Goal: Task Accomplishment & Management: Complete application form

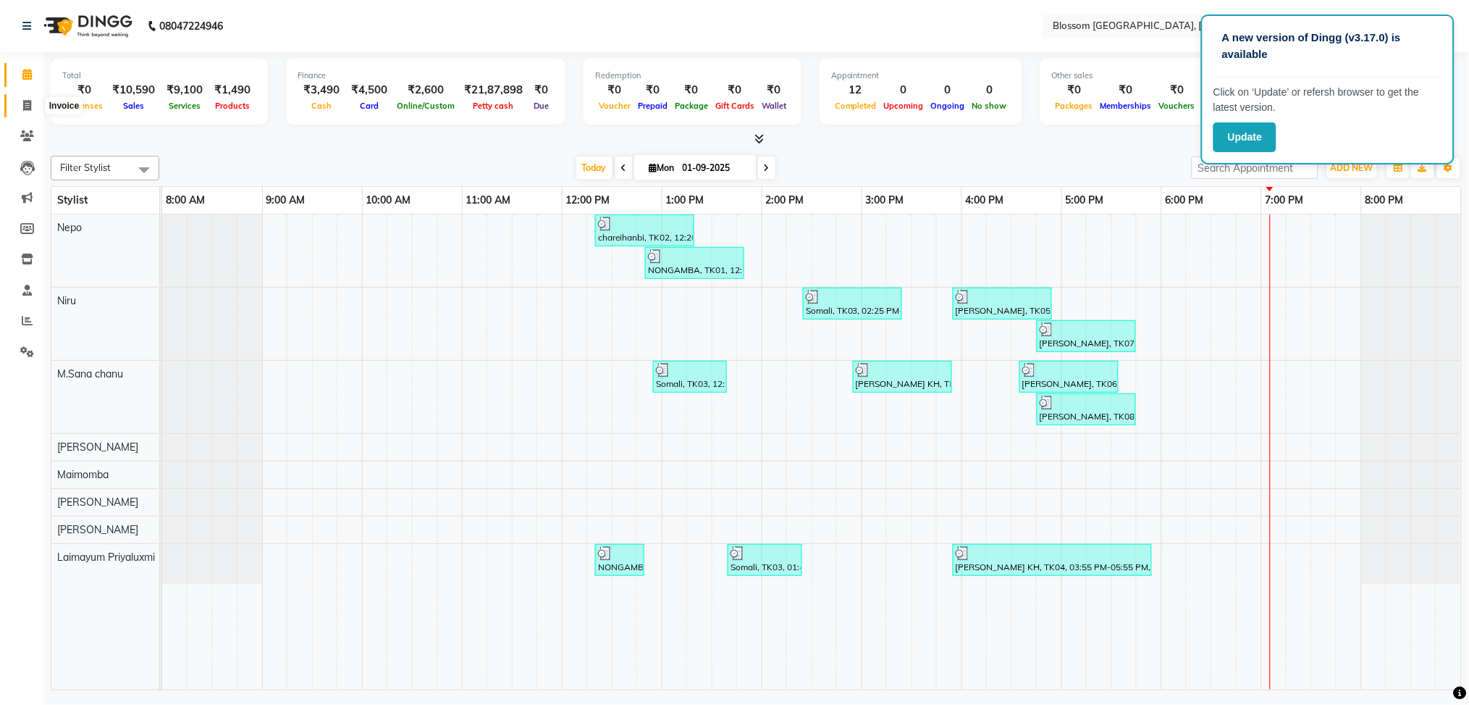
click at [30, 109] on icon at bounding box center [27, 105] width 8 height 11
select select "service"
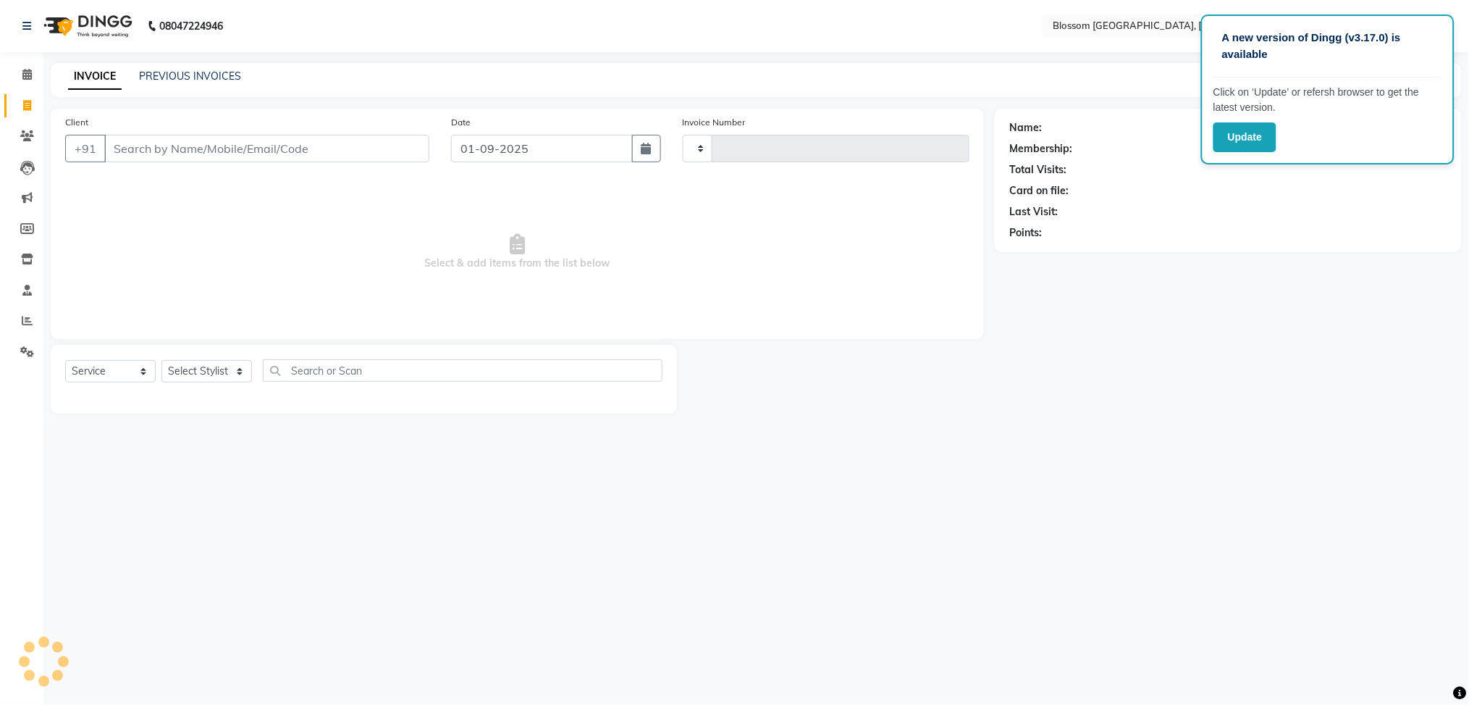
type input "1142"
select select "7465"
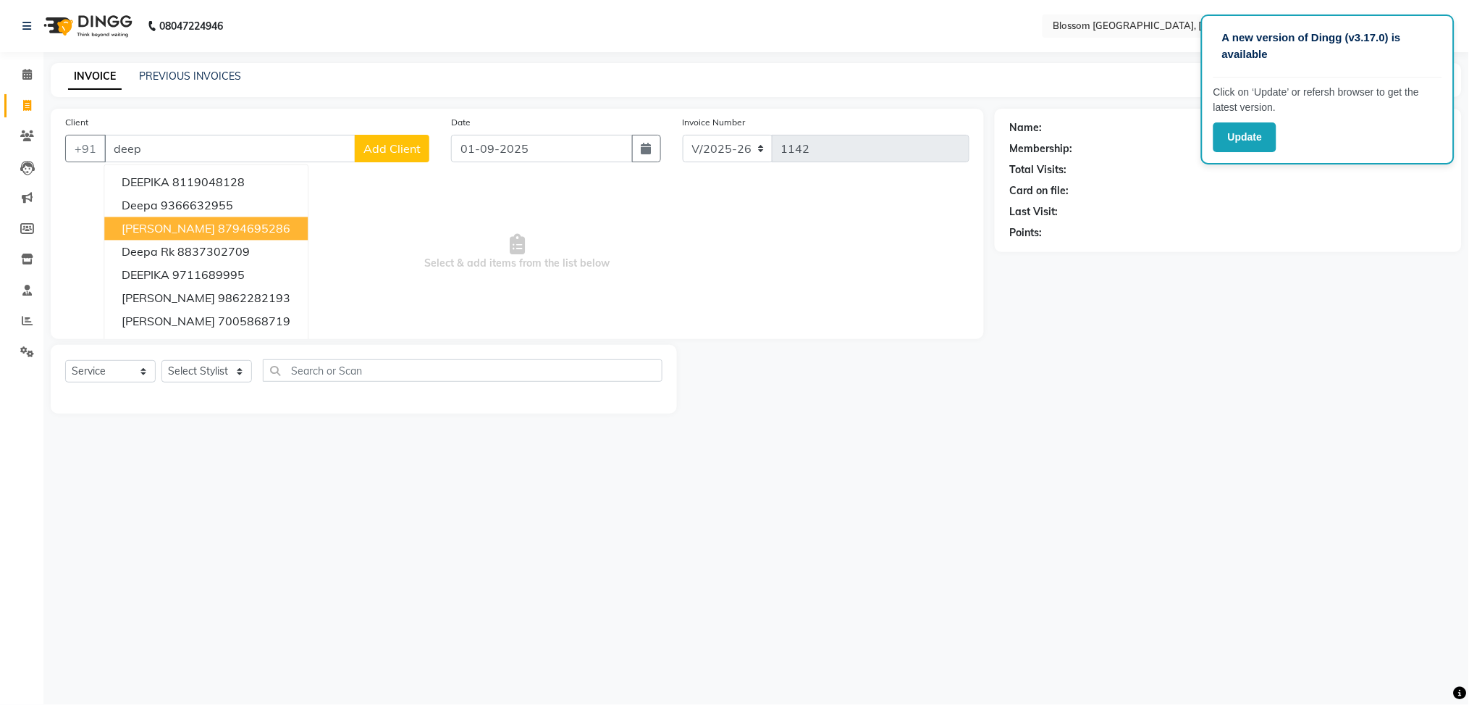
click at [193, 231] on span "[PERSON_NAME]" at bounding box center [168, 229] width 93 height 14
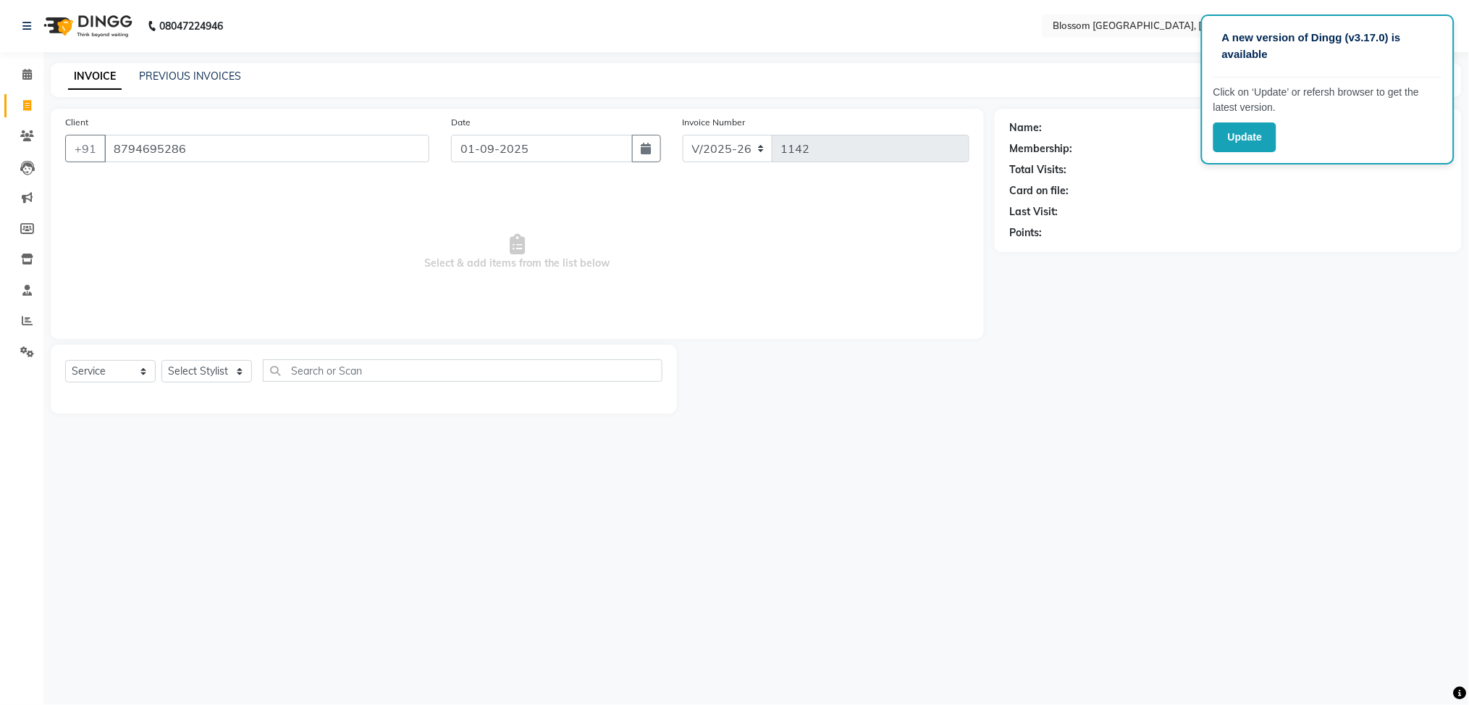
type input "8794695286"
click at [225, 375] on select "Select Stylist [PERSON_NAME] Laimayum Priyaluxmi [PERSON_NAME]Sana chanu [PERSO…" at bounding box center [206, 371] width 91 height 22
select select "66244"
click at [161, 361] on select "Select Stylist [PERSON_NAME] Laimayum Priyaluxmi [PERSON_NAME]Sana chanu [PERSO…" at bounding box center [206, 371] width 91 height 22
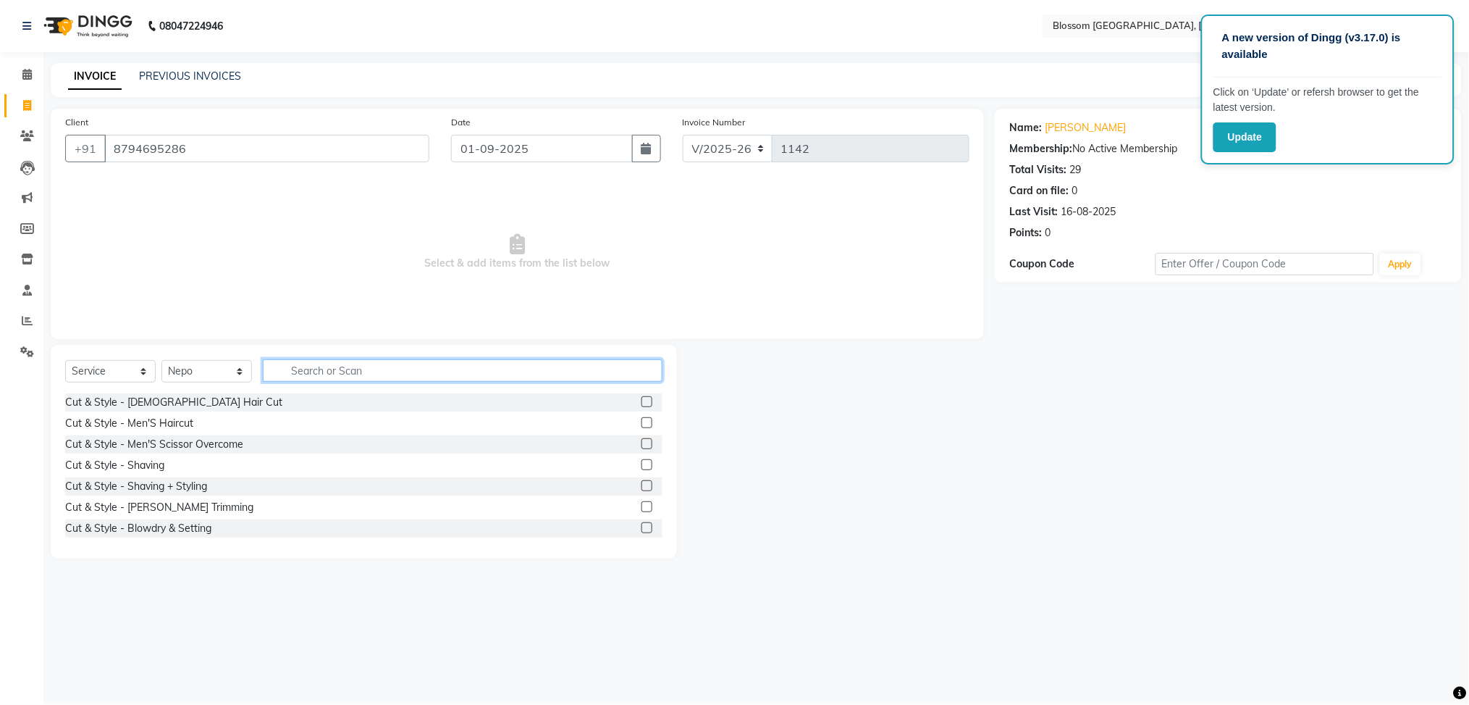
click at [349, 361] on input "text" at bounding box center [463, 370] width 400 height 22
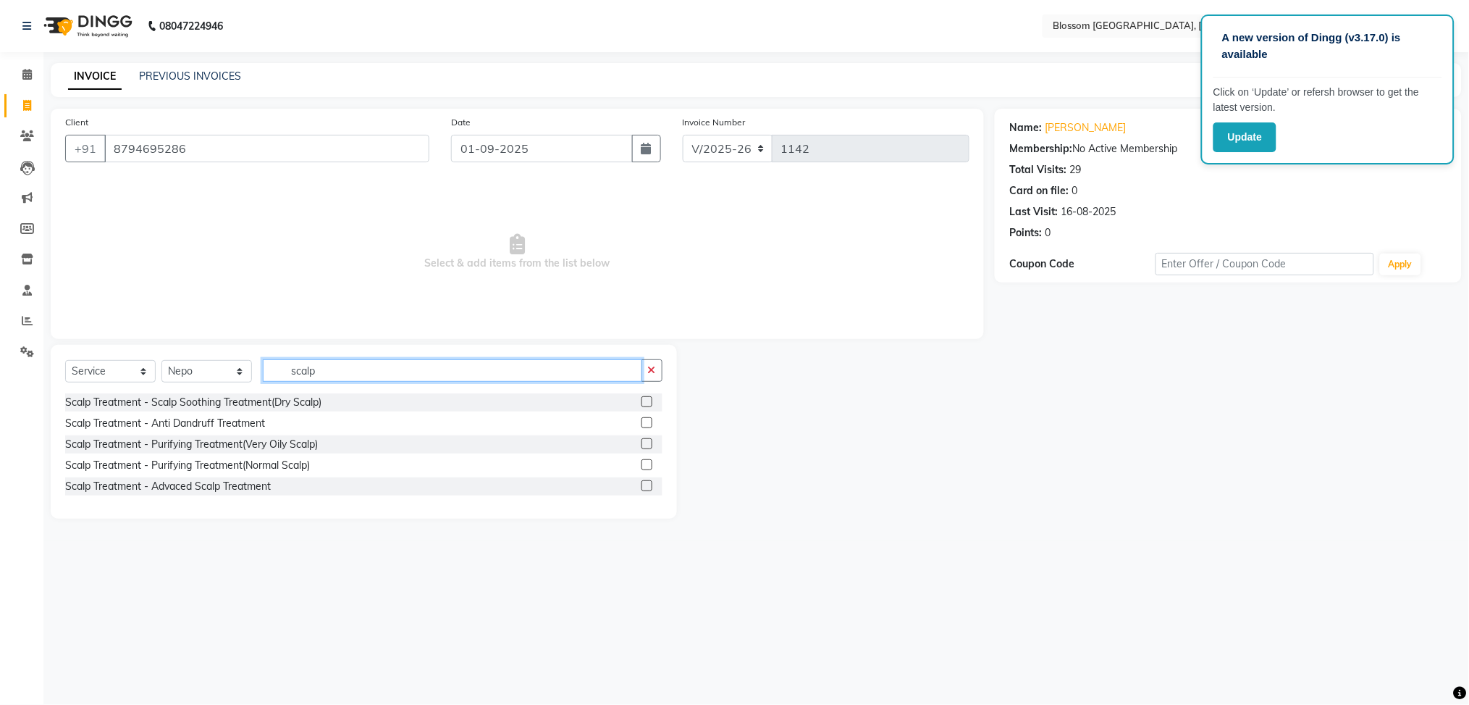
type input "scalp"
click at [646, 484] on label at bounding box center [647, 485] width 11 height 11
click at [646, 484] on input "checkbox" at bounding box center [646, 485] width 9 height 9
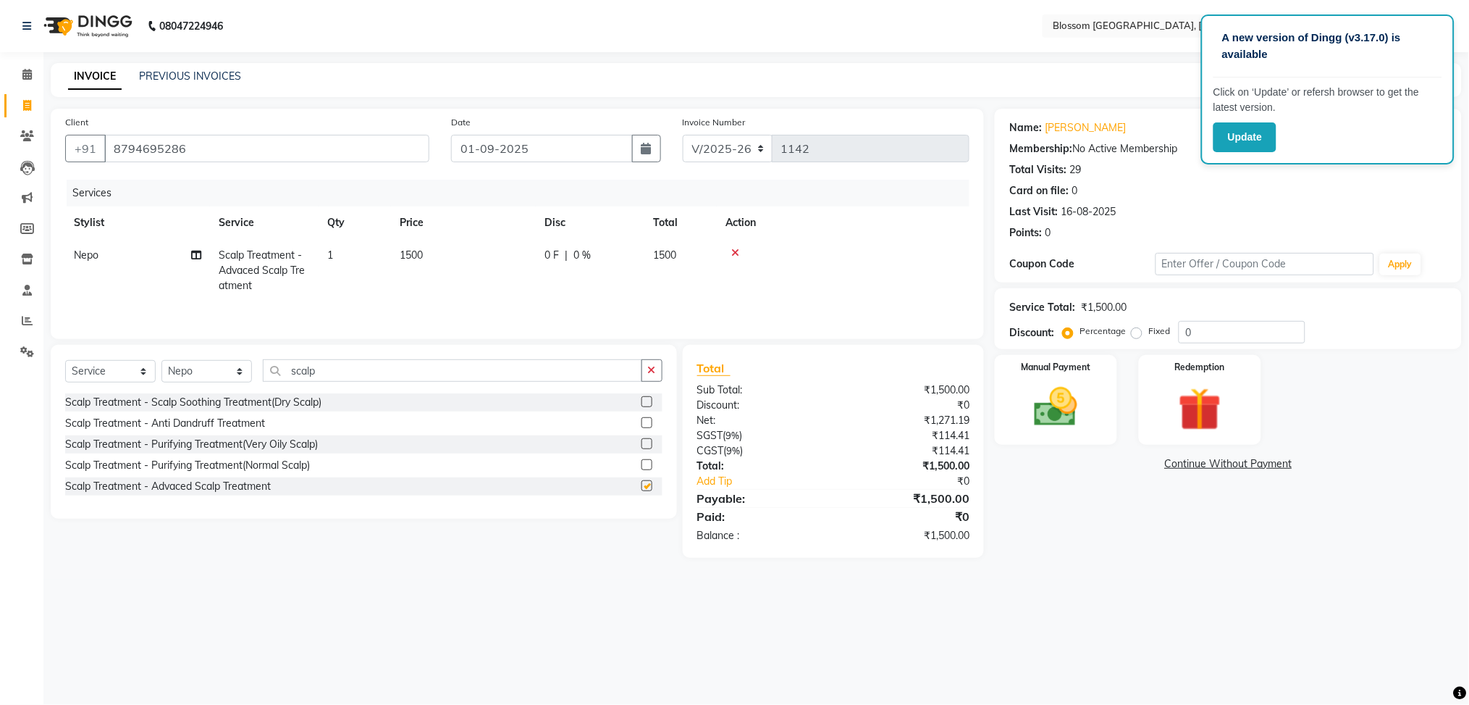
checkbox input "false"
click at [400, 255] on span "1500" at bounding box center [411, 254] width 23 height 13
select select "66244"
click at [492, 249] on input "1500" at bounding box center [531, 259] width 127 height 22
type input "2500"
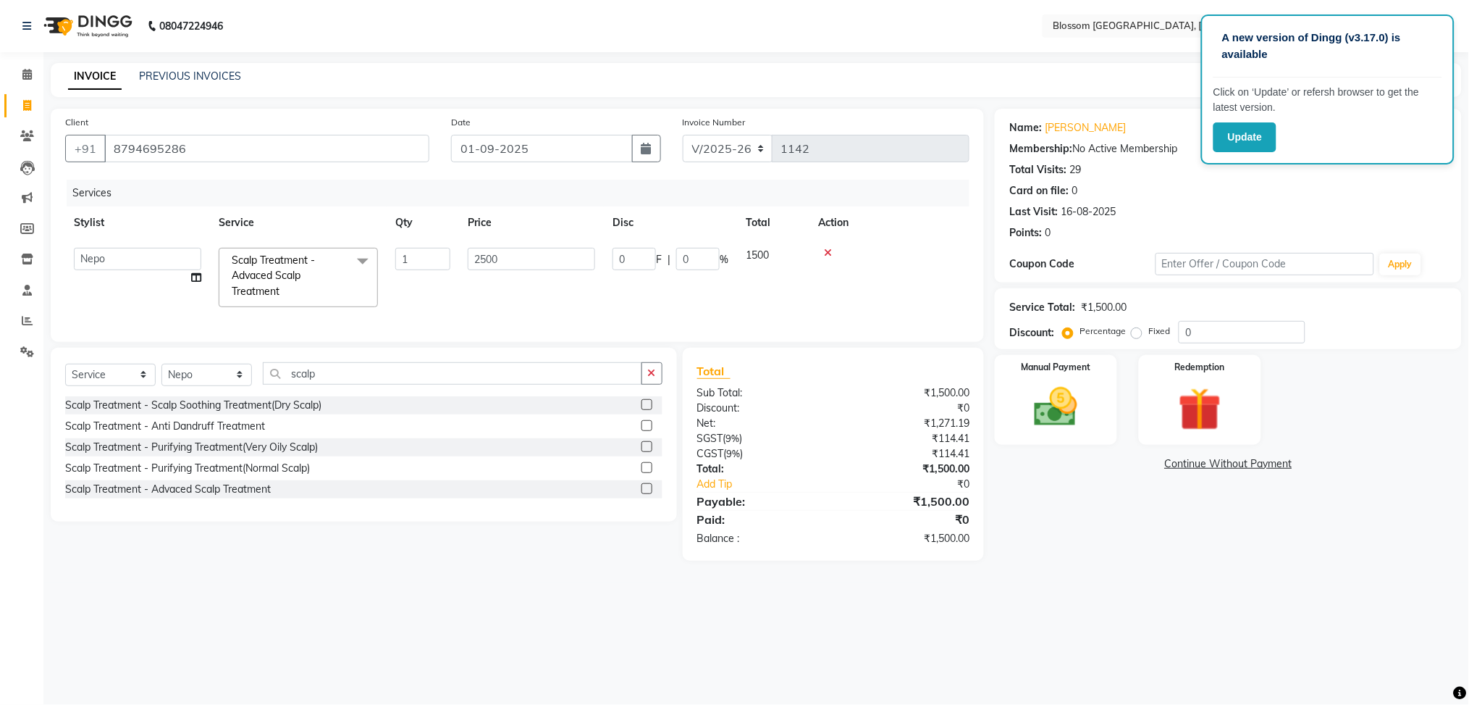
click at [1137, 526] on div "Name: [PERSON_NAME] Membership: No Active Membership Total Visits: 29 Card on f…" at bounding box center [1234, 335] width 478 height 452
click at [629, 264] on td "0 F | 0 %" at bounding box center [590, 270] width 109 height 63
select select "66244"
click at [634, 256] on input "0" at bounding box center [634, 259] width 43 height 22
type input "500"
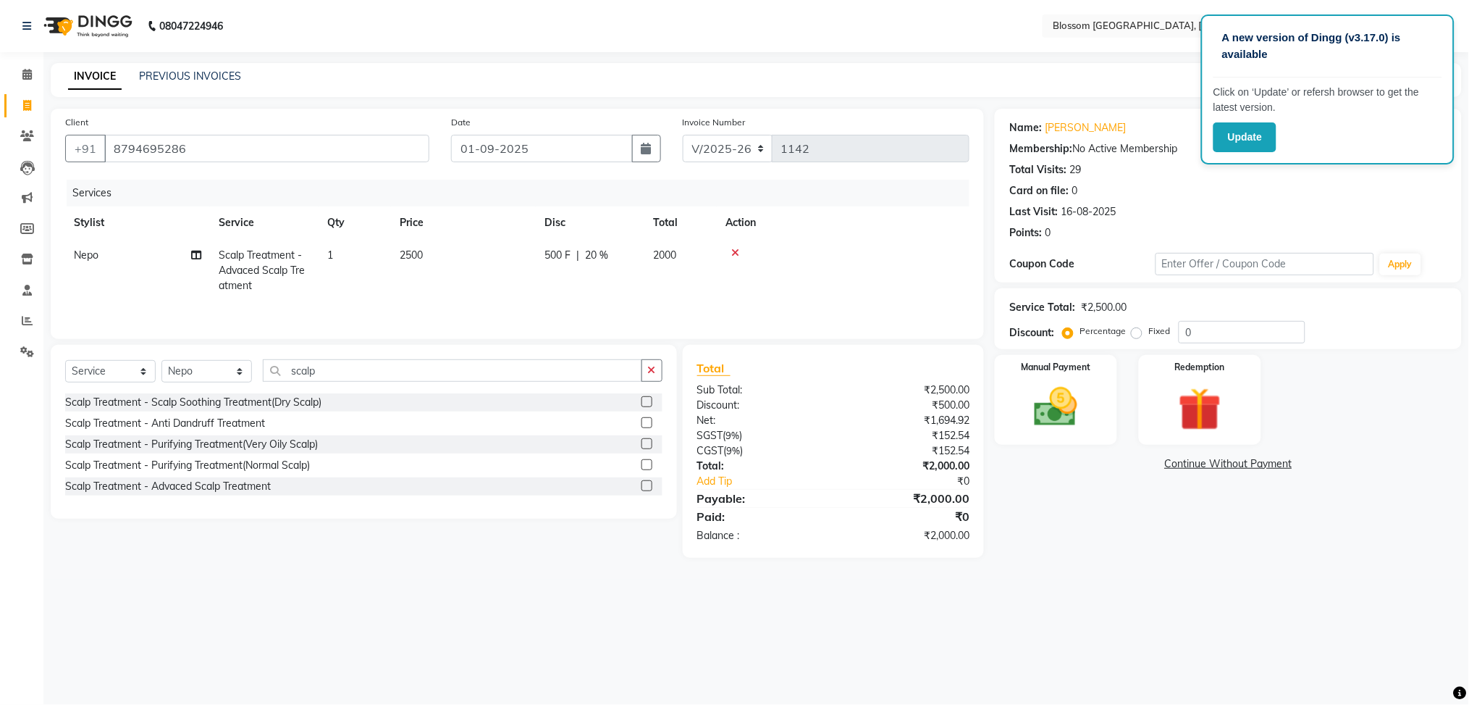
click at [1067, 579] on main "INVOICE PREVIOUS INVOICES Create New Save Client [PHONE_NUMBER] Date [DATE] Inv…" at bounding box center [756, 321] width 1426 height 516
click at [1052, 436] on div "Manual Payment" at bounding box center [1056, 399] width 127 height 93
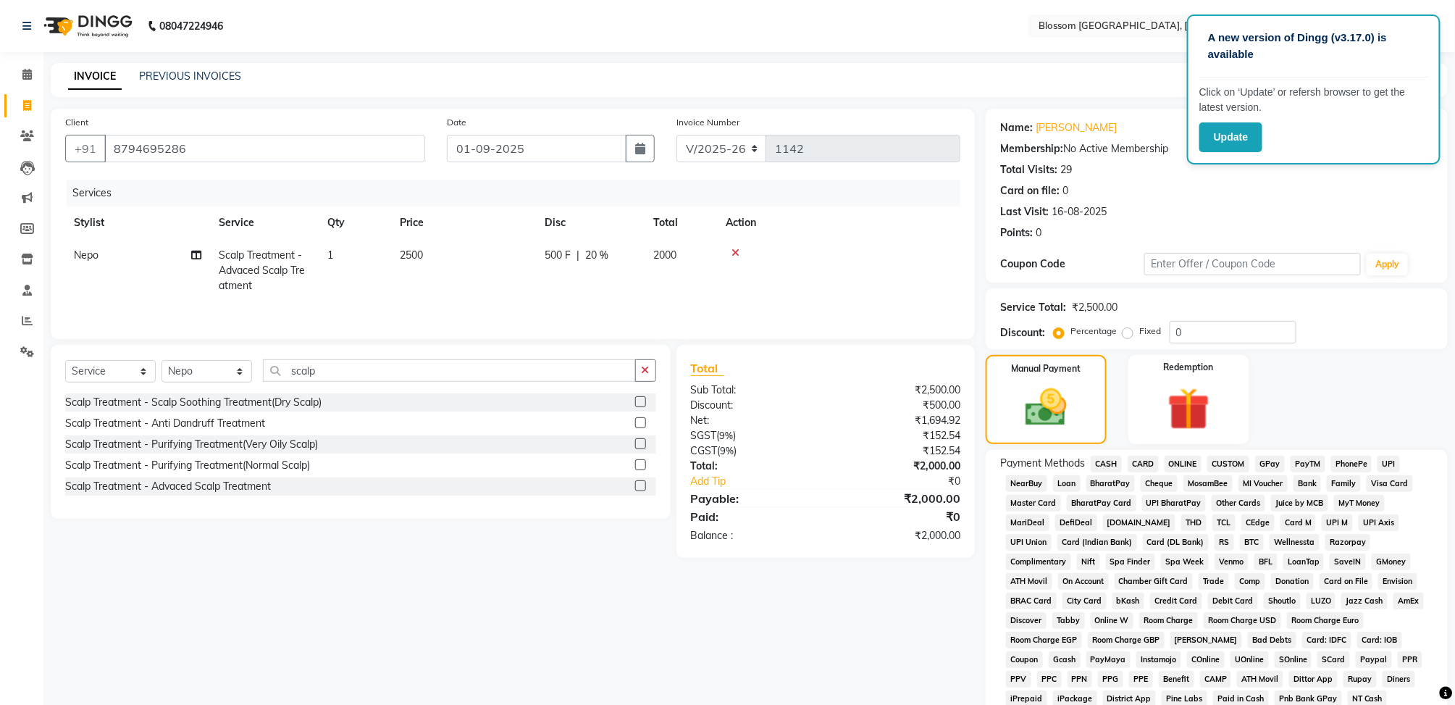
click at [1261, 465] on span "GPay" at bounding box center [1270, 463] width 30 height 17
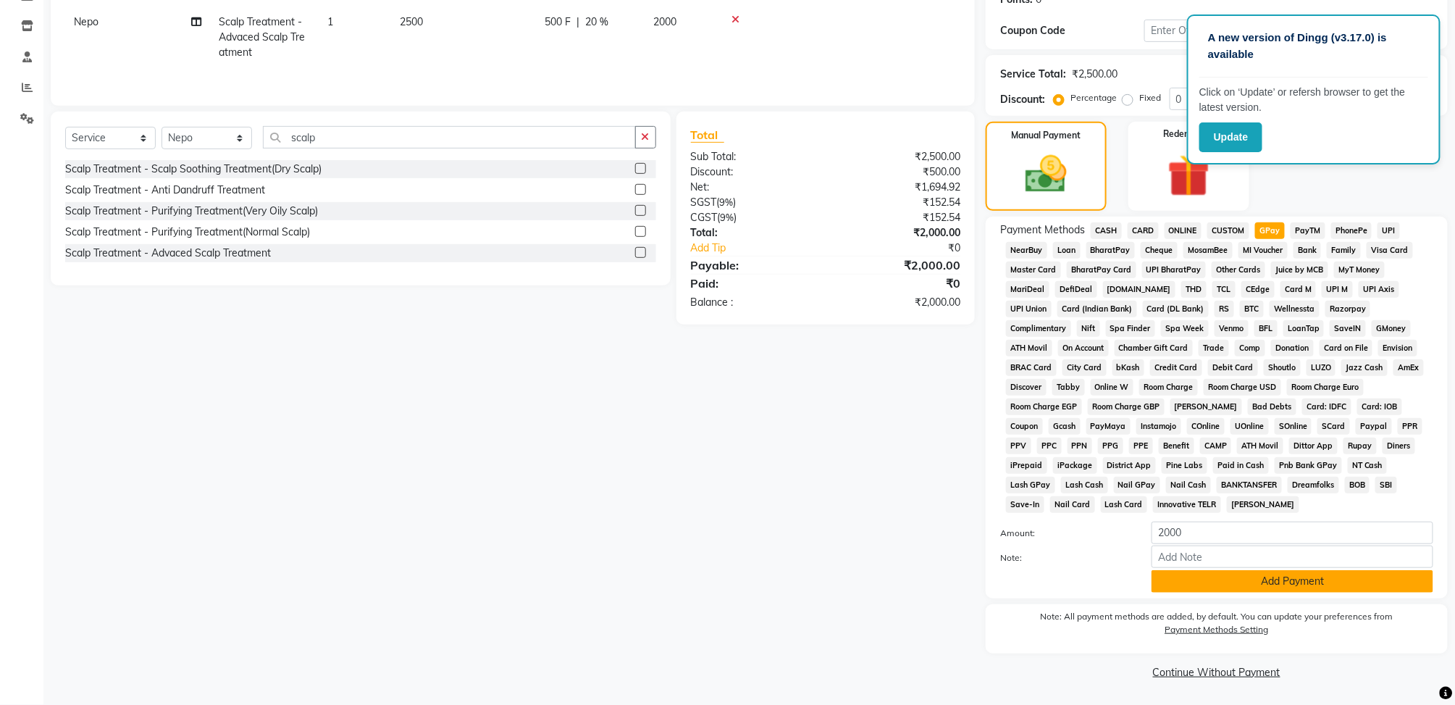
click at [1272, 583] on button "Add Payment" at bounding box center [1292, 581] width 282 height 22
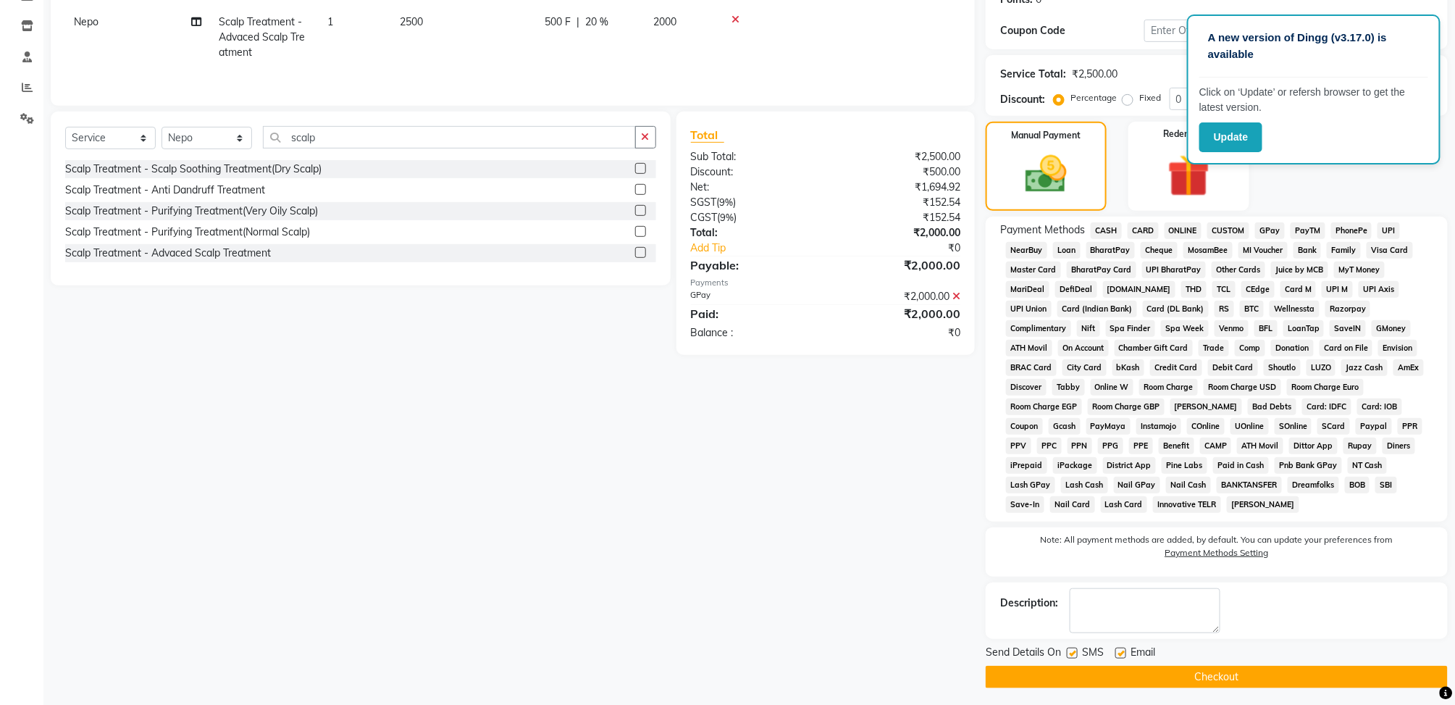
click at [1219, 669] on button "Checkout" at bounding box center [1216, 676] width 462 height 22
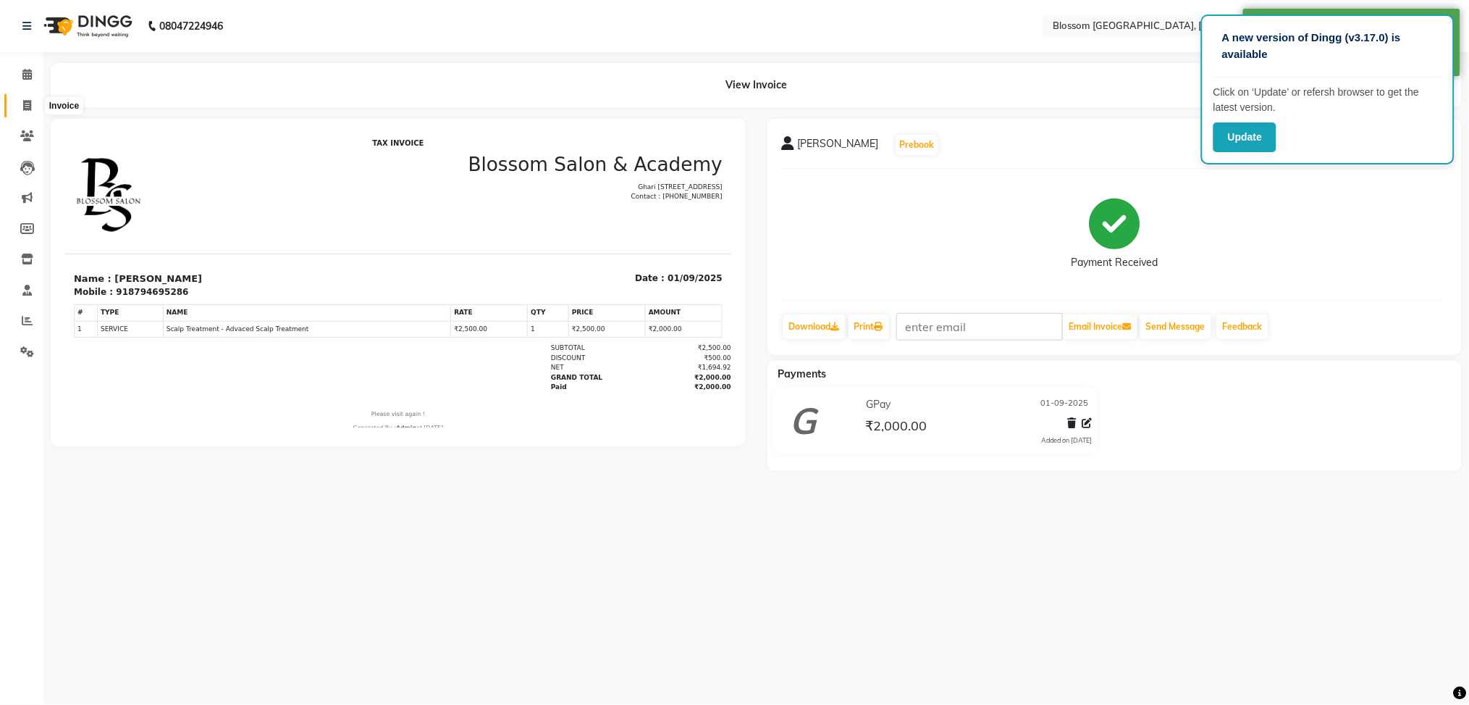
drag, startPoint x: 25, startPoint y: 103, endPoint x: 85, endPoint y: 102, distance: 60.8
click at [25, 103] on icon at bounding box center [27, 105] width 8 height 11
select select "service"
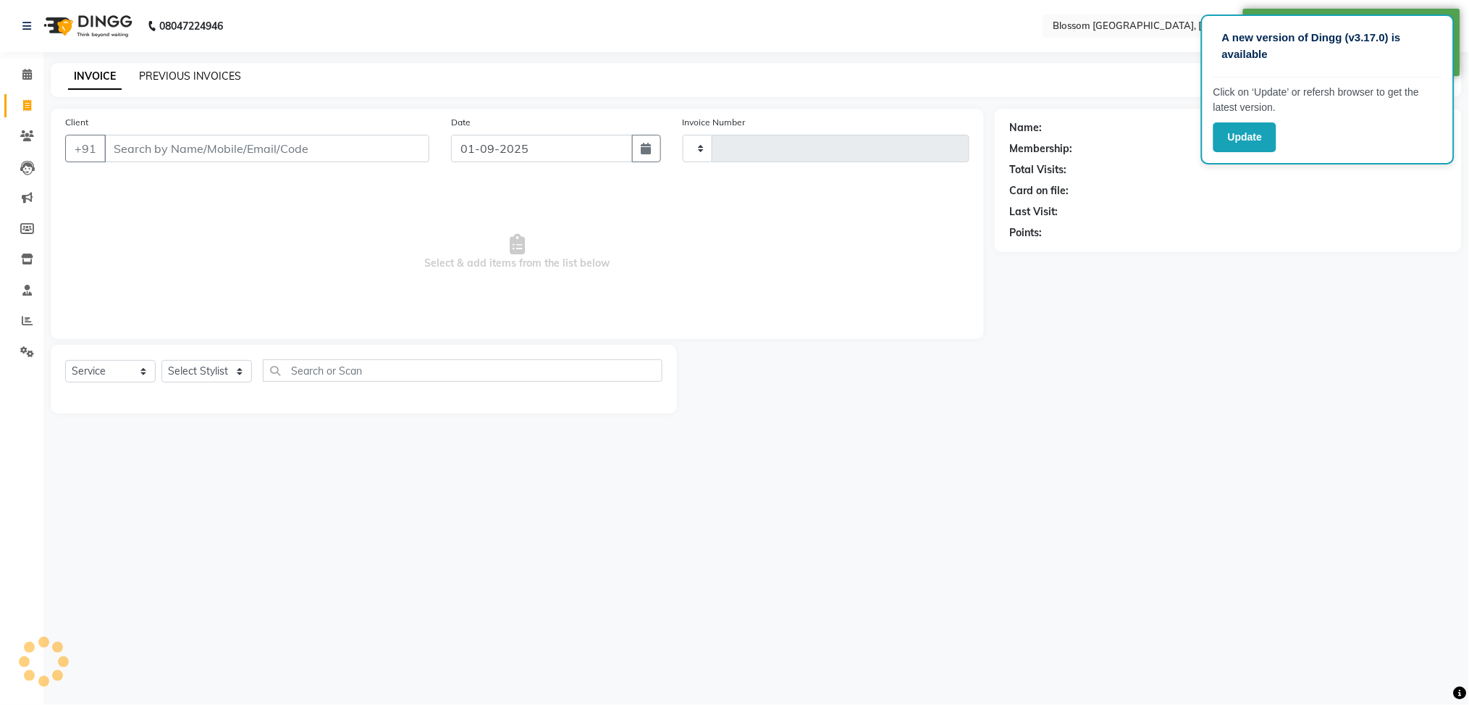
type input "1143"
select select "7465"
click at [214, 74] on link "PREVIOUS INVOICES" at bounding box center [190, 76] width 102 height 13
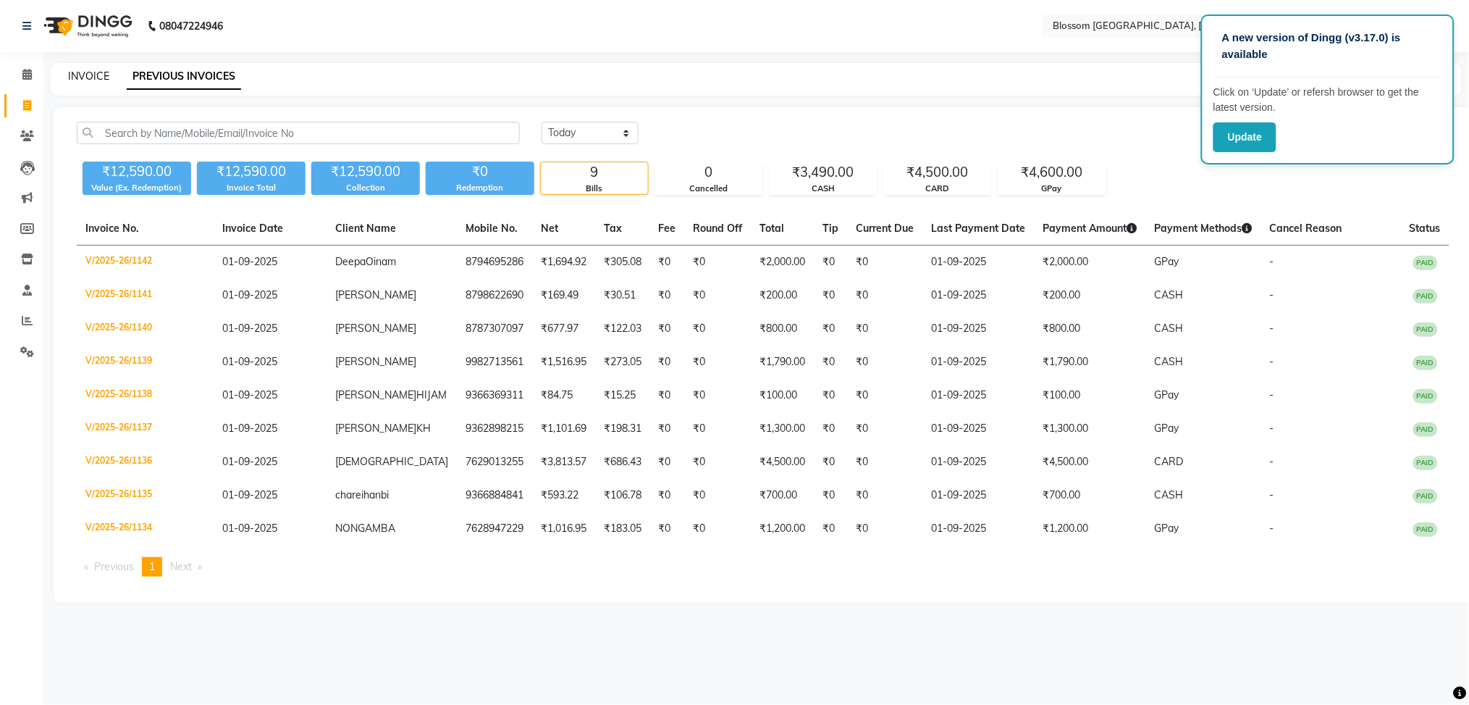
click at [67, 80] on div "INVOICE PREVIOUS INVOICES" at bounding box center [748, 76] width 1394 height 15
click at [99, 76] on link "INVOICE" at bounding box center [88, 76] width 41 height 13
select select "service"
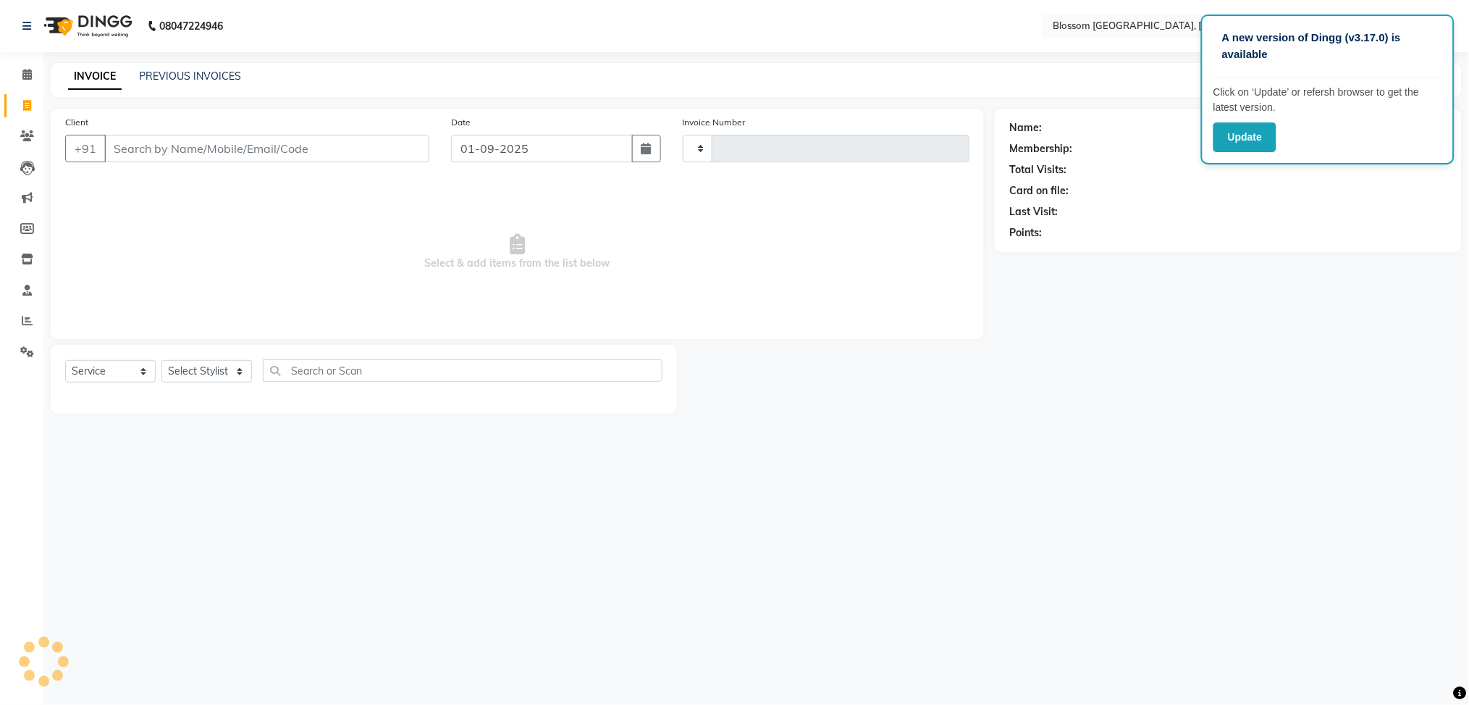
type input "1143"
select select "7465"
type input "9856443343"
click at [374, 153] on span "Add Client" at bounding box center [391, 148] width 57 height 14
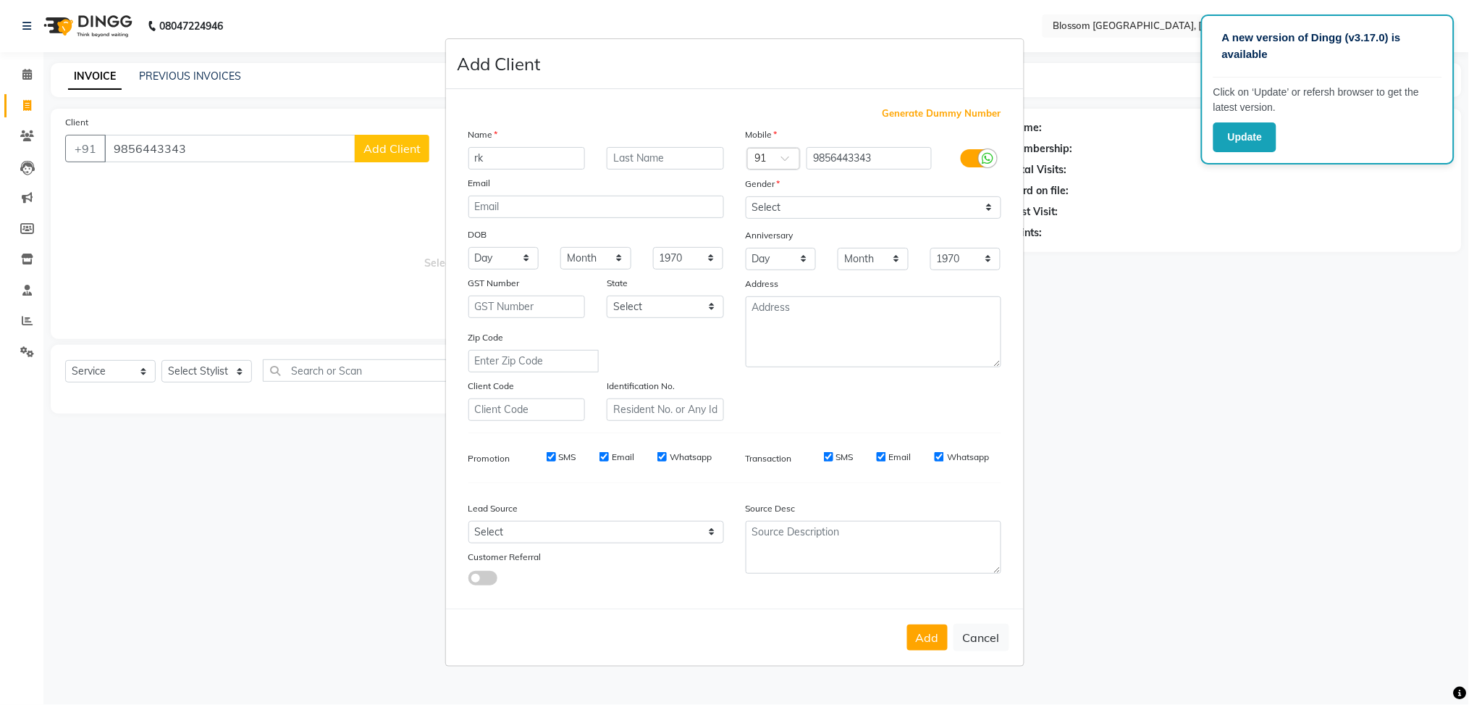
type input "rk"
click at [644, 155] on input "text" at bounding box center [665, 158] width 117 height 22
type input "langlen"
click at [930, 211] on select "Select [DEMOGRAPHIC_DATA] [DEMOGRAPHIC_DATA] Other Prefer Not To Say" at bounding box center [874, 207] width 256 height 22
select select "[DEMOGRAPHIC_DATA]"
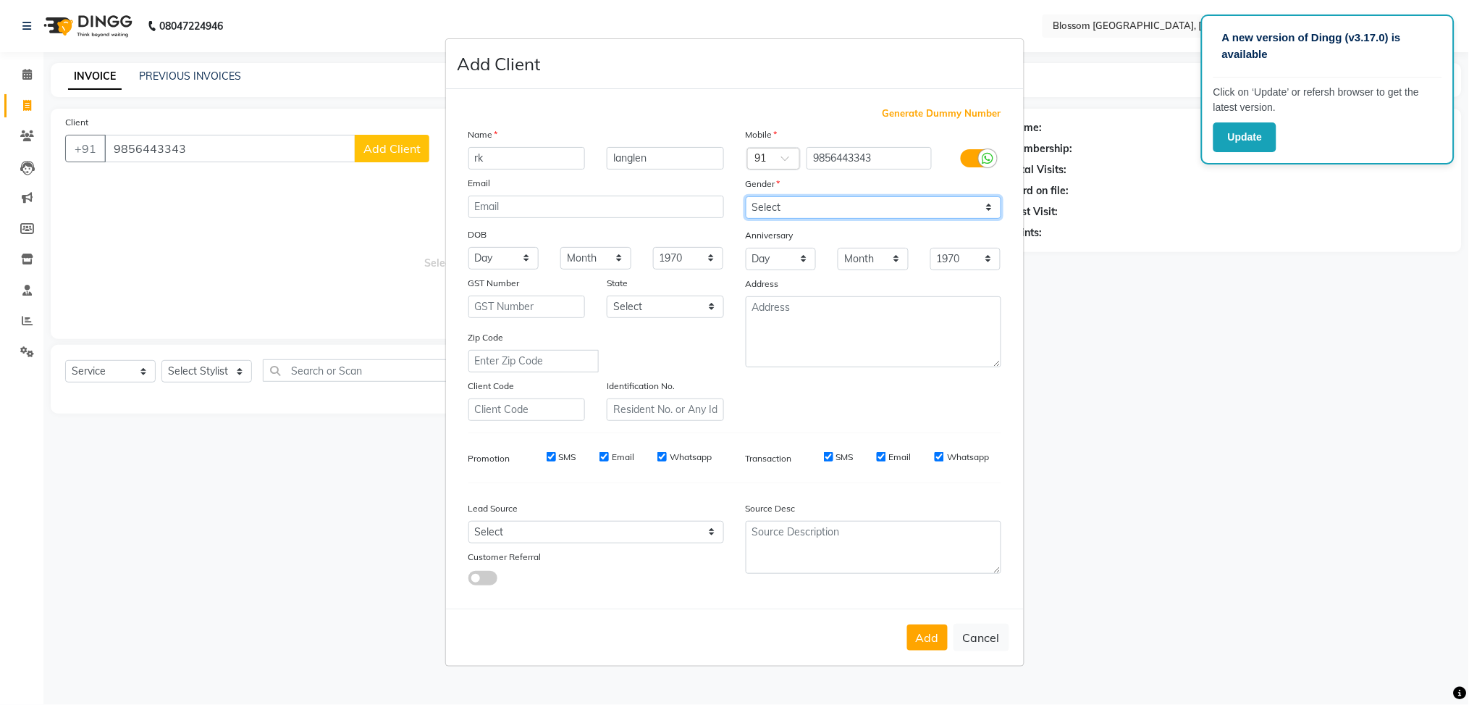
click at [746, 196] on select "Select [DEMOGRAPHIC_DATA] [DEMOGRAPHIC_DATA] Other Prefer Not To Say" at bounding box center [874, 207] width 256 height 22
click at [930, 638] on button "Add" at bounding box center [927, 637] width 41 height 26
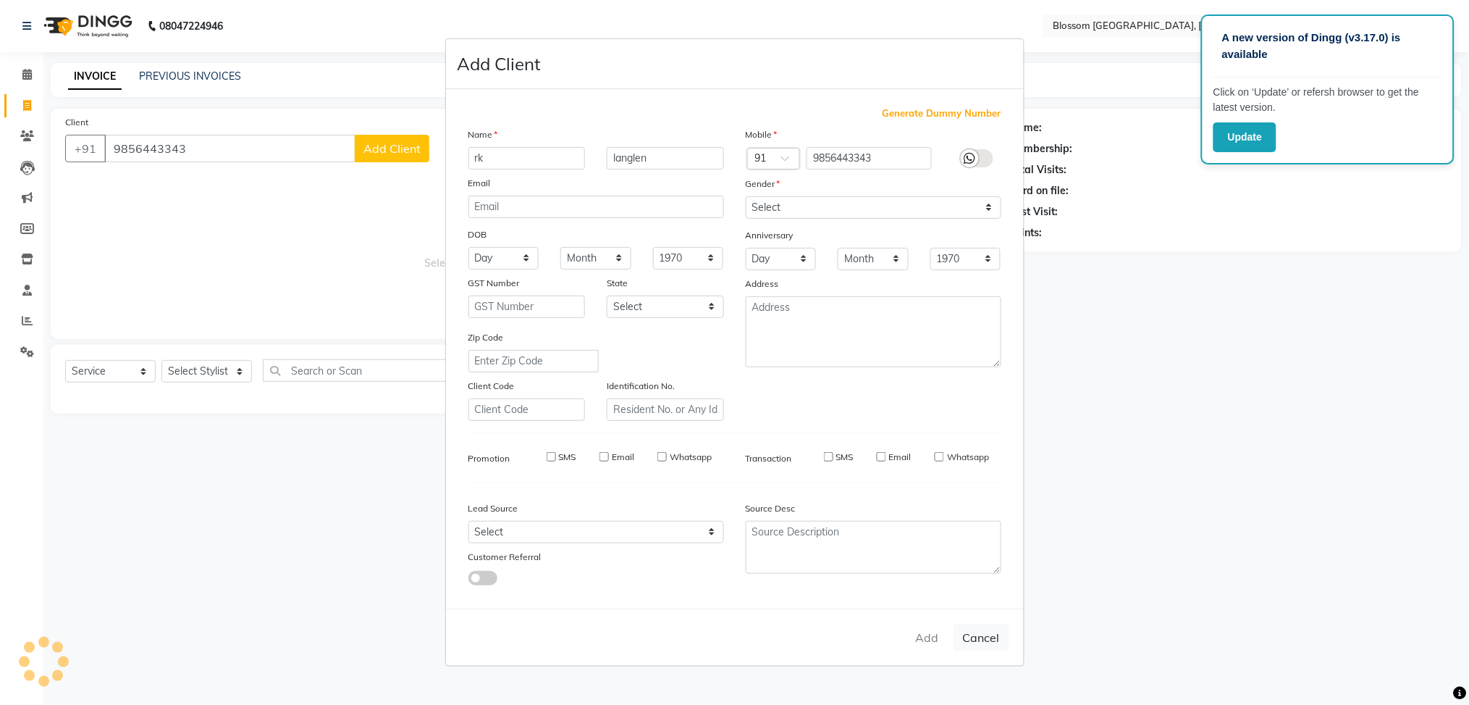
select select
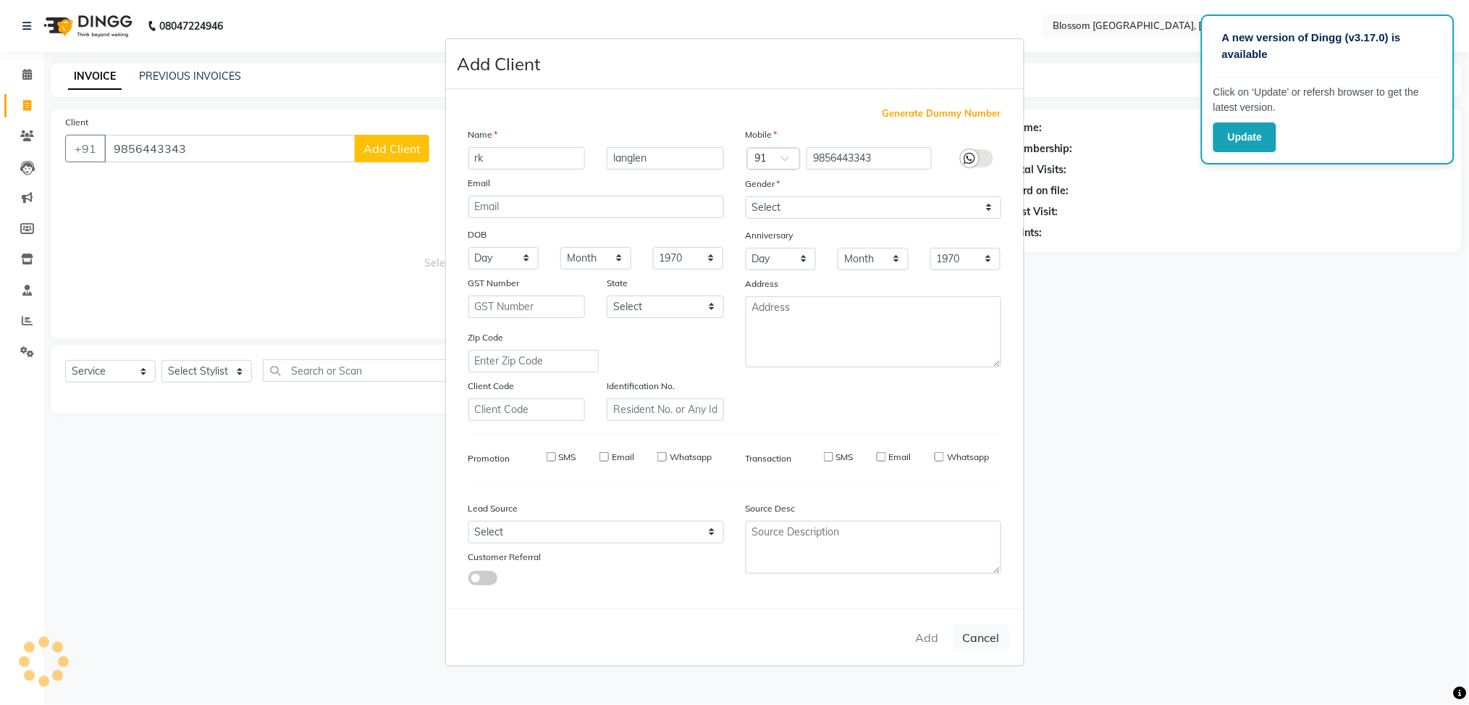
select select
checkbox input "false"
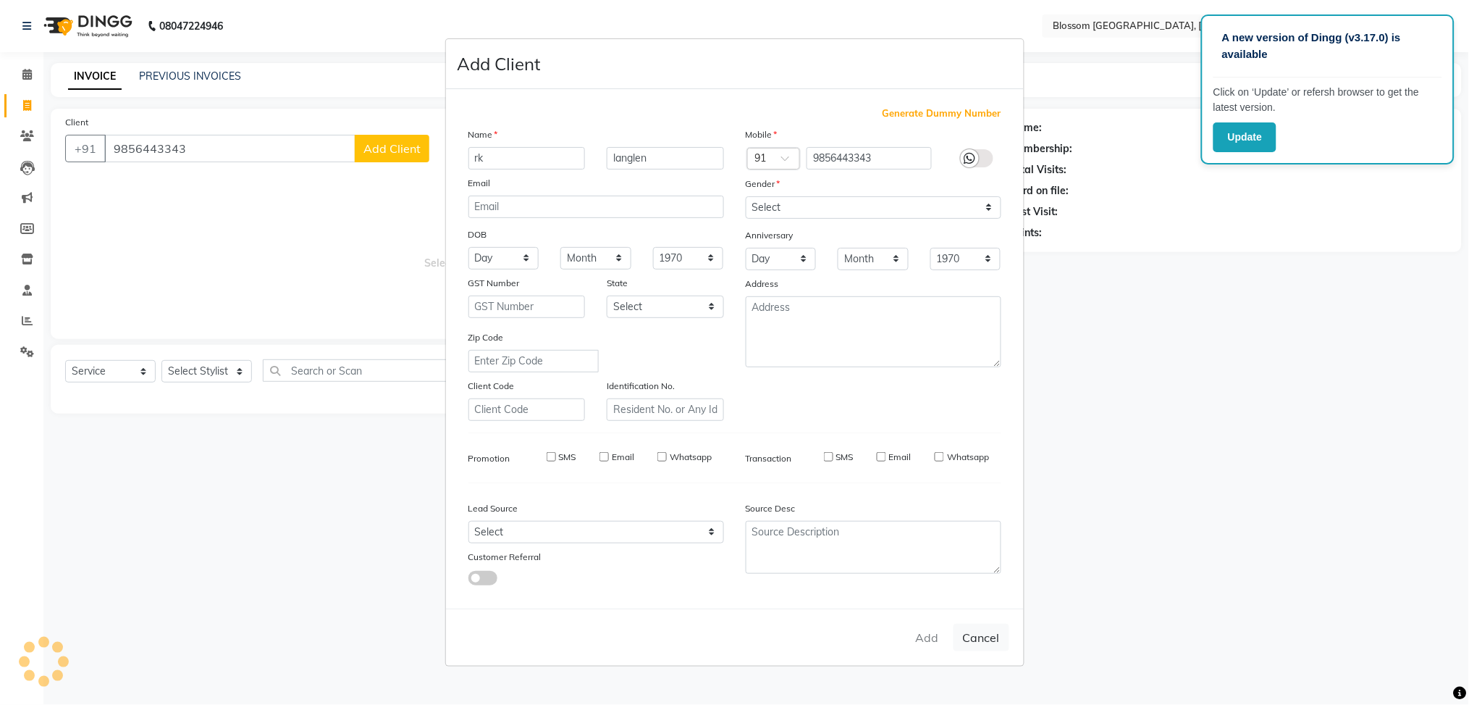
checkbox input "false"
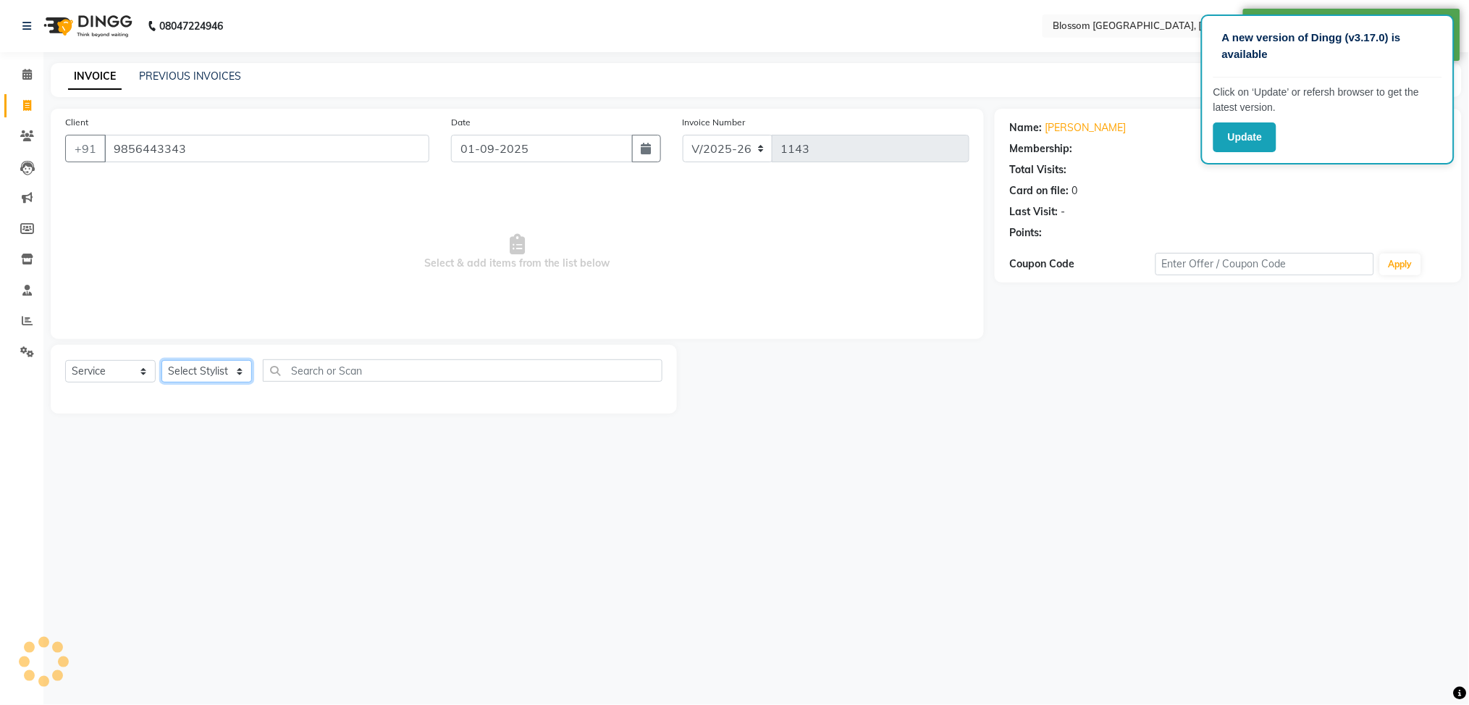
click at [224, 374] on select "Select Stylist [PERSON_NAME] Laimayum Priyaluxmi [PERSON_NAME]Sana chanu [PERSO…" at bounding box center [206, 371] width 91 height 22
select select "66244"
click at [161, 361] on select "Select Stylist [PERSON_NAME] Laimayum Priyaluxmi [PERSON_NAME]Sana chanu [PERSO…" at bounding box center [206, 371] width 91 height 22
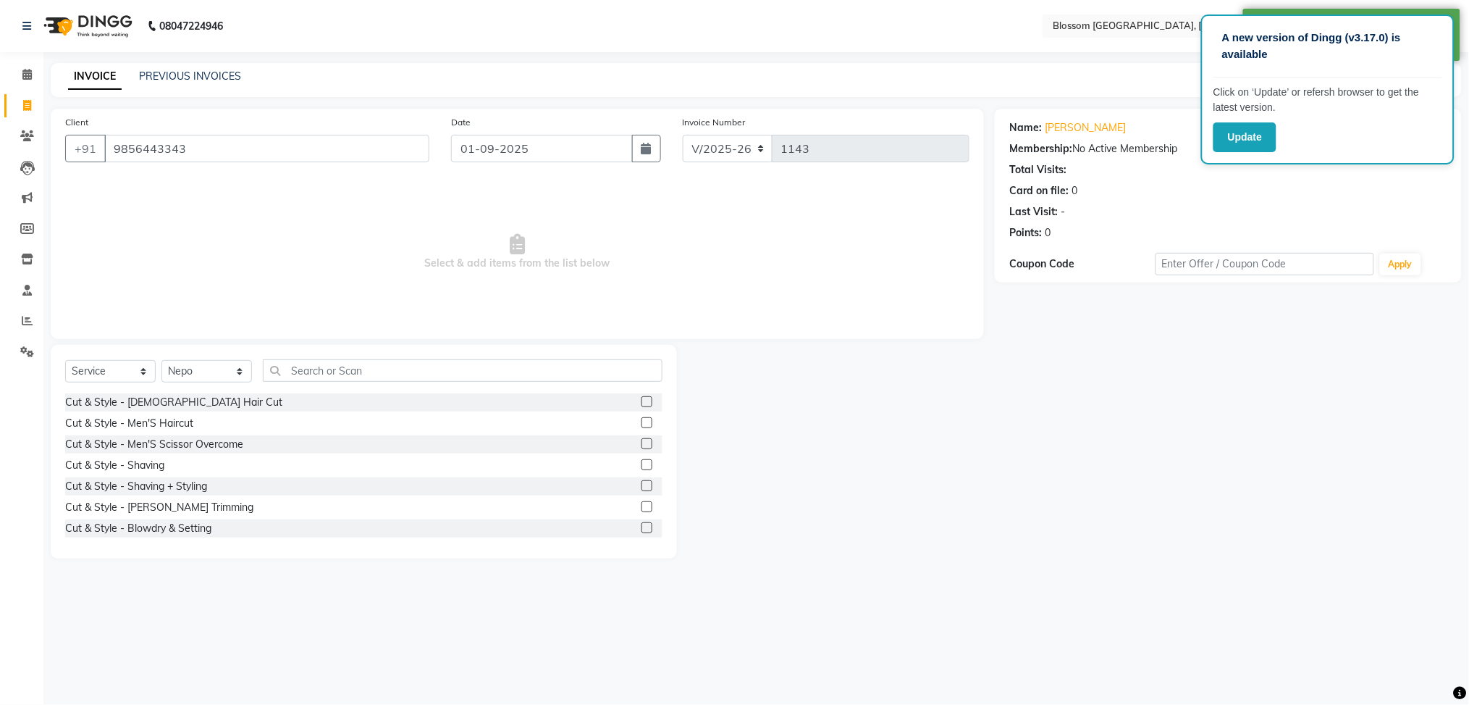
click at [642, 397] on label at bounding box center [647, 401] width 11 height 11
click at [642, 398] on input "checkbox" at bounding box center [646, 402] width 9 height 9
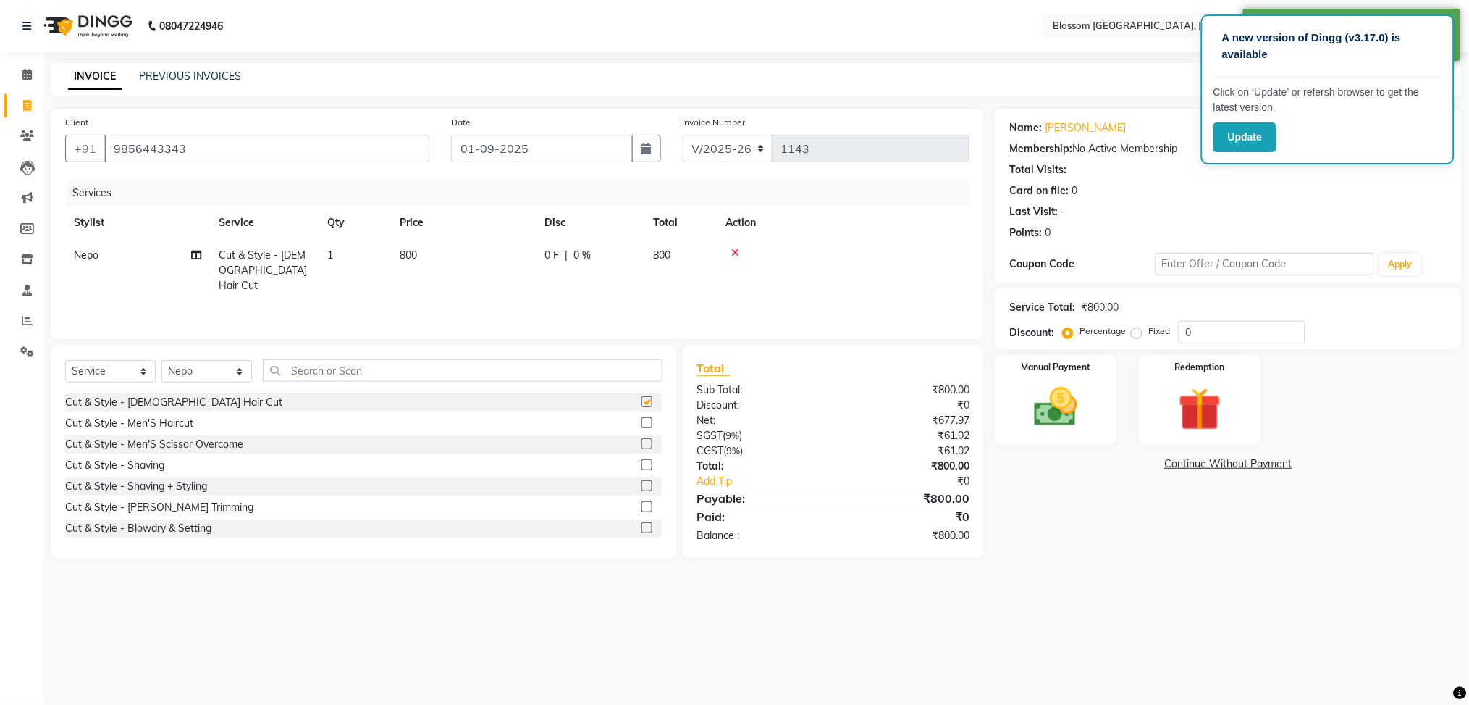
checkbox input "false"
click at [449, 265] on td "800" at bounding box center [463, 270] width 145 height 63
select select "66244"
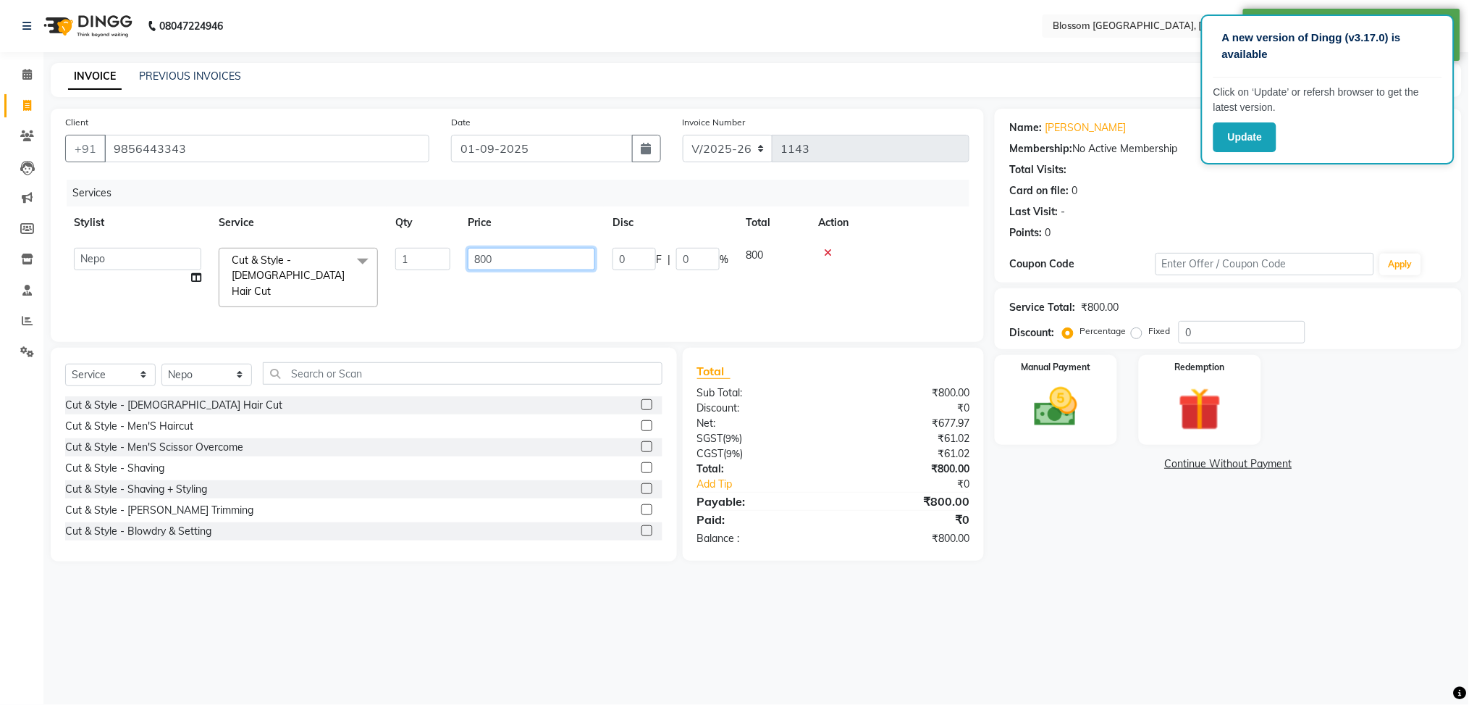
click at [513, 248] on input "800" at bounding box center [531, 259] width 127 height 22
type input "8"
type input "1000"
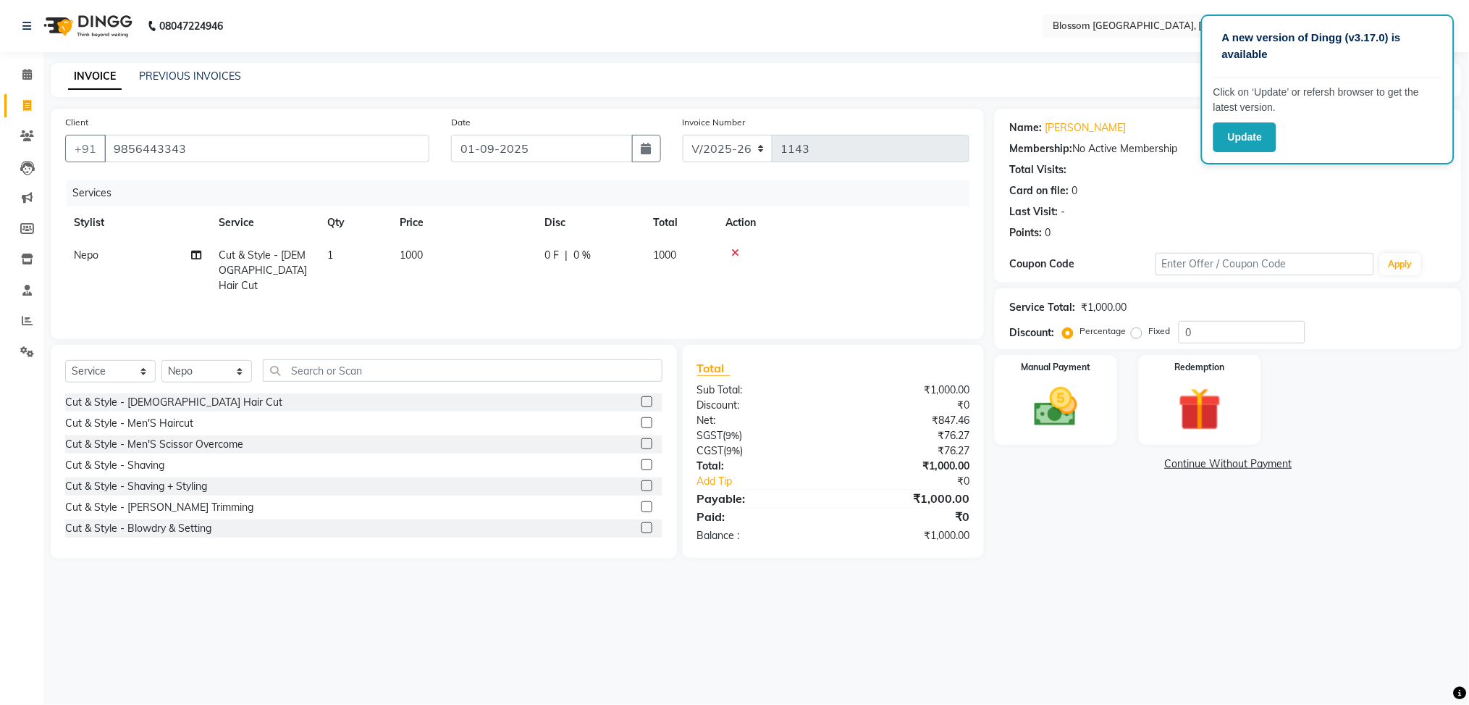
drag, startPoint x: 1106, startPoint y: 523, endPoint x: 847, endPoint y: 333, distance: 321.2
click at [1107, 523] on div "Name: [PERSON_NAME] Membership: No Active Membership Total Visits: Card on file…" at bounding box center [1234, 334] width 478 height 450
click at [557, 261] on span "0 F" at bounding box center [551, 255] width 14 height 15
select select "66244"
click at [629, 257] on input "0" at bounding box center [634, 259] width 43 height 22
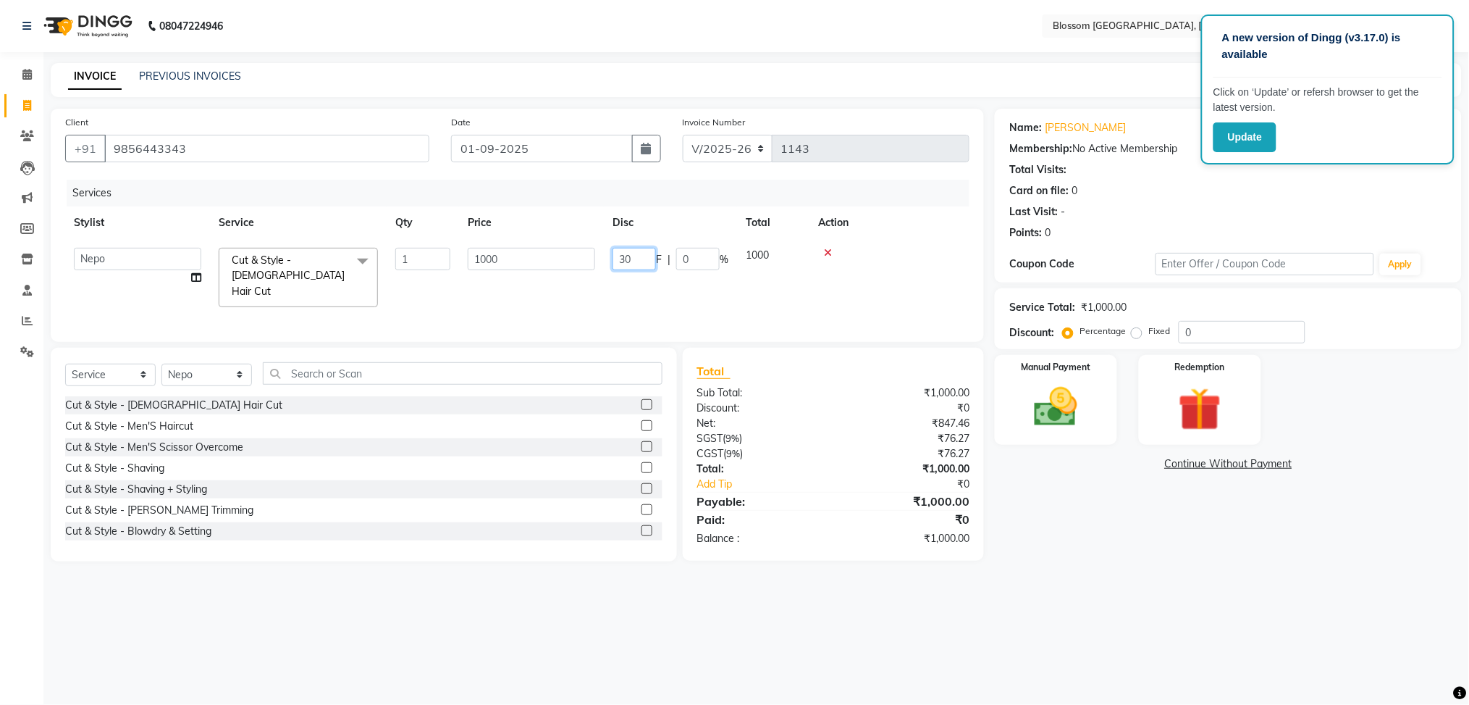
type input "300"
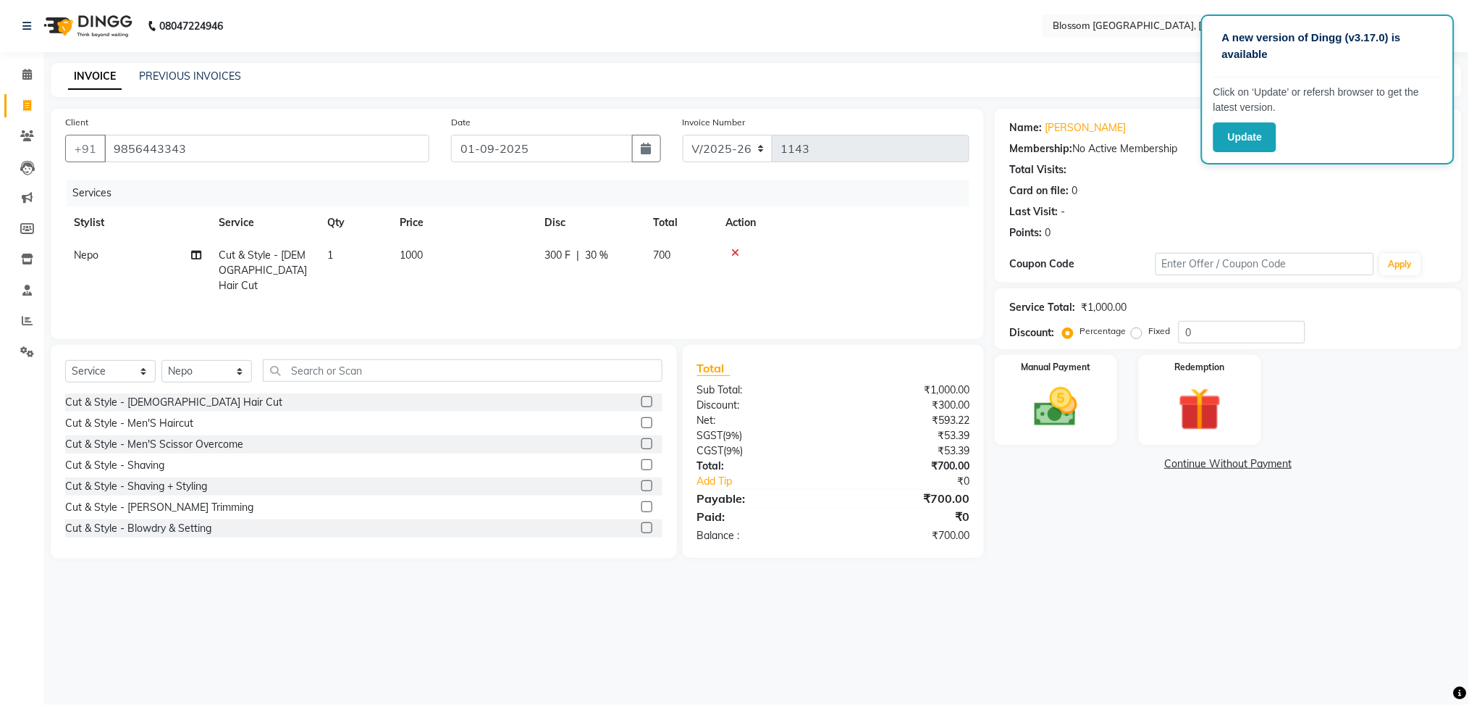
click at [1038, 579] on main "INVOICE PREVIOUS INVOICES Create New Save Client [PHONE_NUMBER] Date [DATE] Inv…" at bounding box center [756, 321] width 1426 height 517
click at [1108, 357] on div "Manual Payment" at bounding box center [1056, 399] width 127 height 93
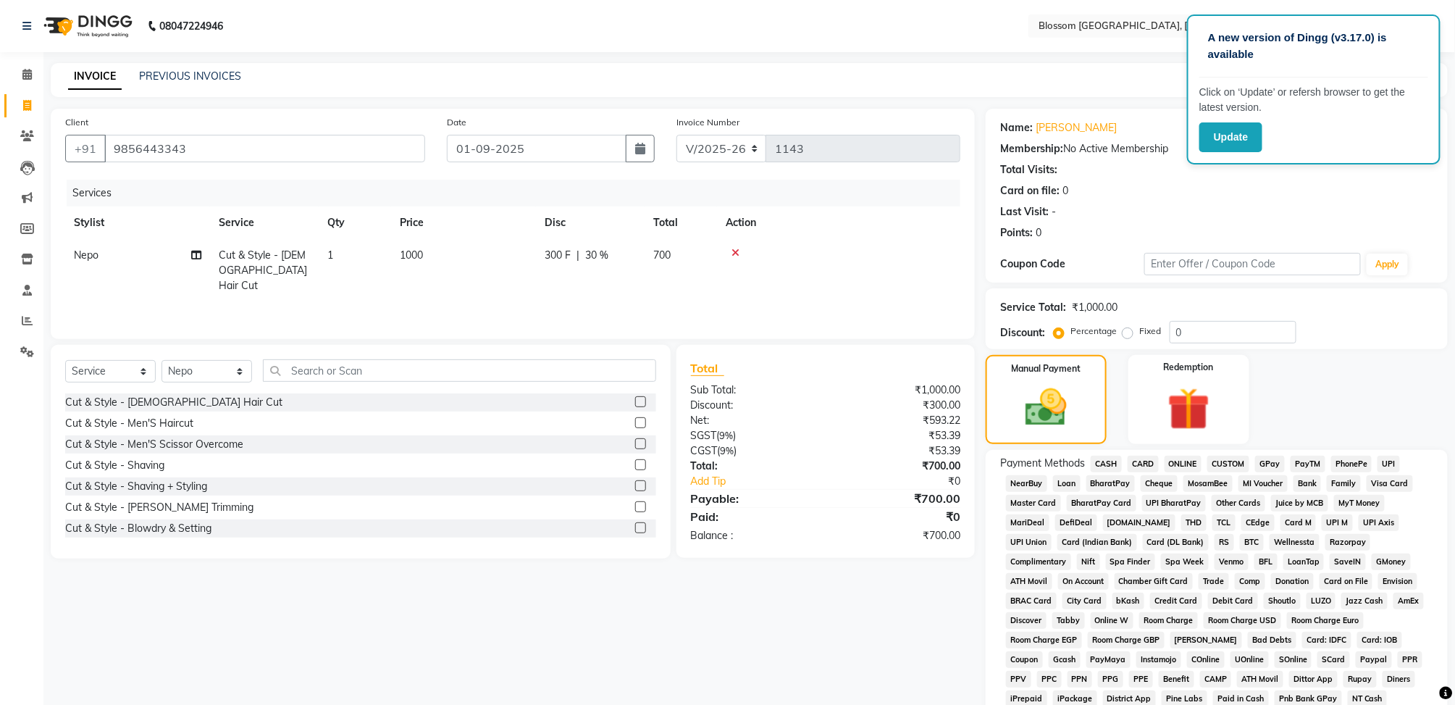
click at [1114, 463] on span "CASH" at bounding box center [1105, 463] width 31 height 17
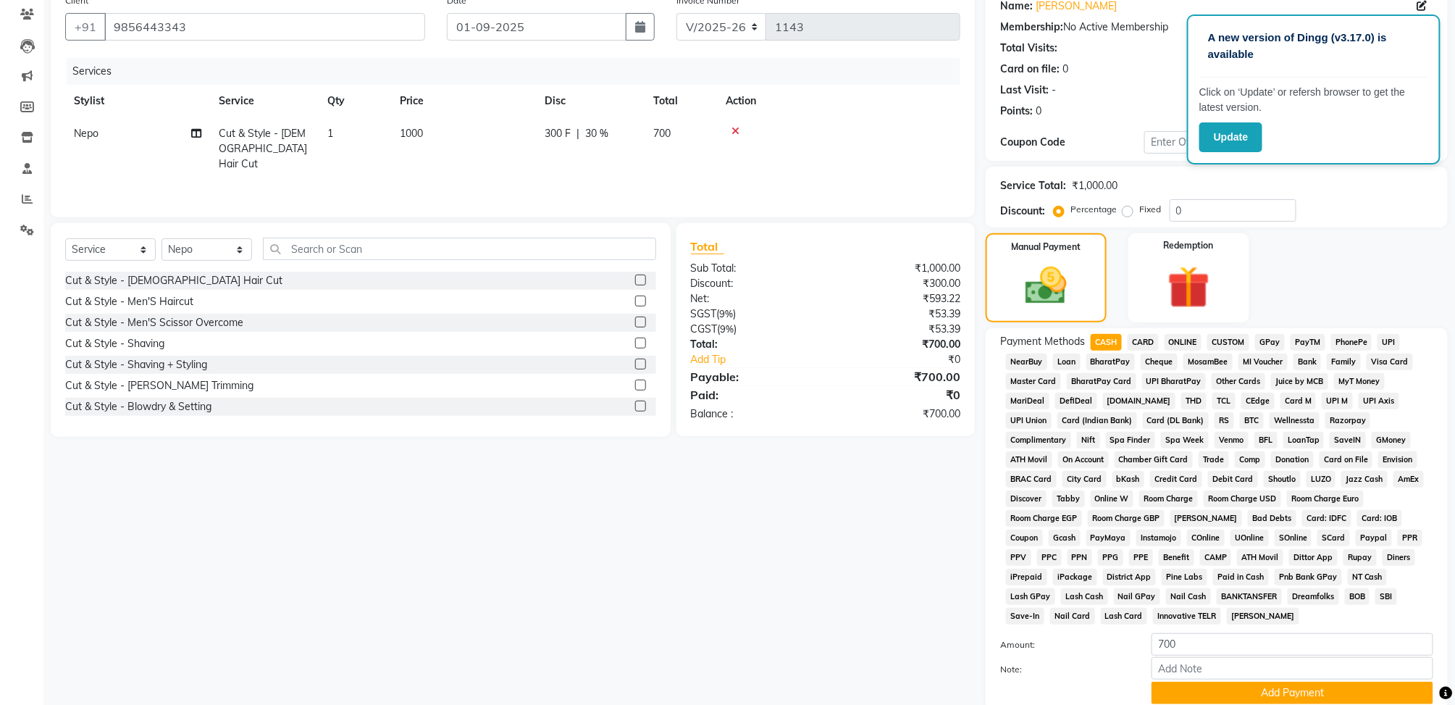
scroll to position [233, 0]
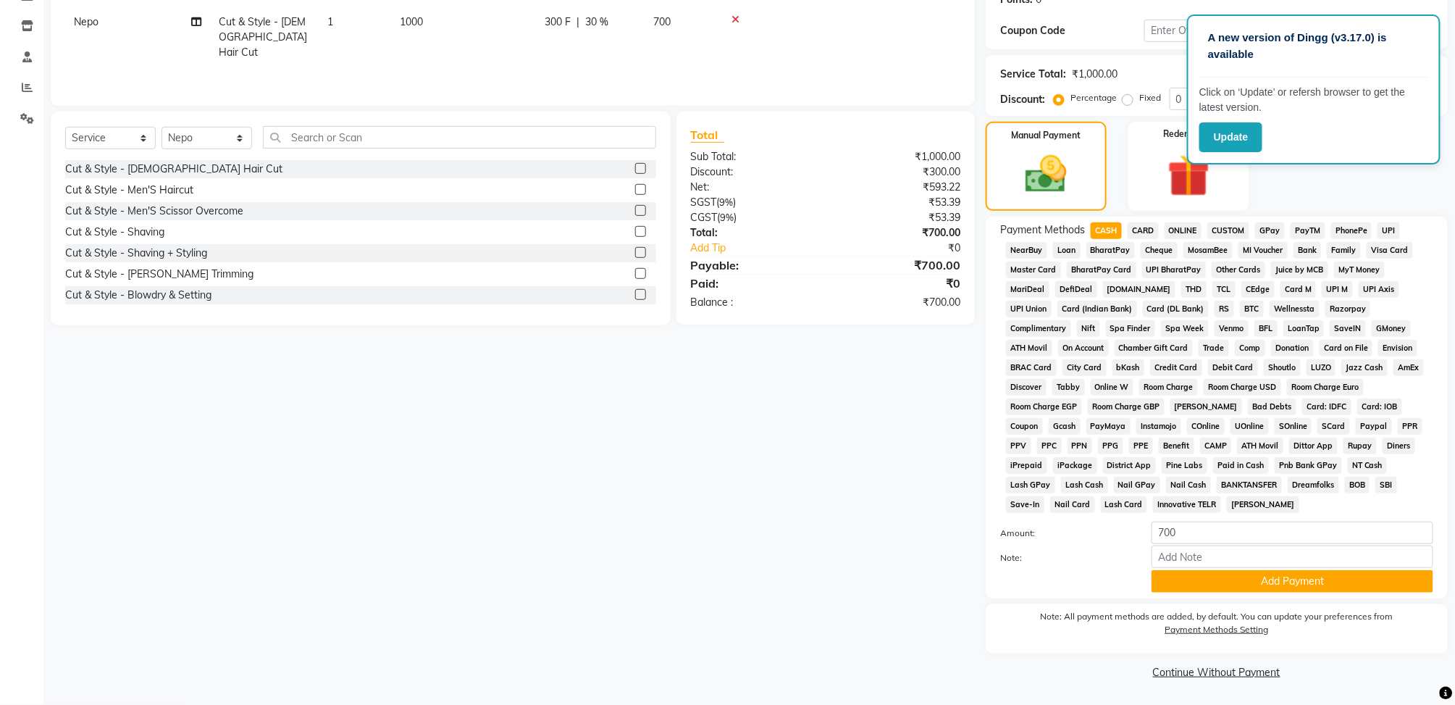
click at [1211, 594] on div "Payment Methods CASH CARD ONLINE CUSTOM GPay PayTM PhonePe UPI NearBuy Loan Bha…" at bounding box center [1216, 407] width 462 height 382
click at [1217, 583] on button "Add Payment" at bounding box center [1292, 581] width 282 height 22
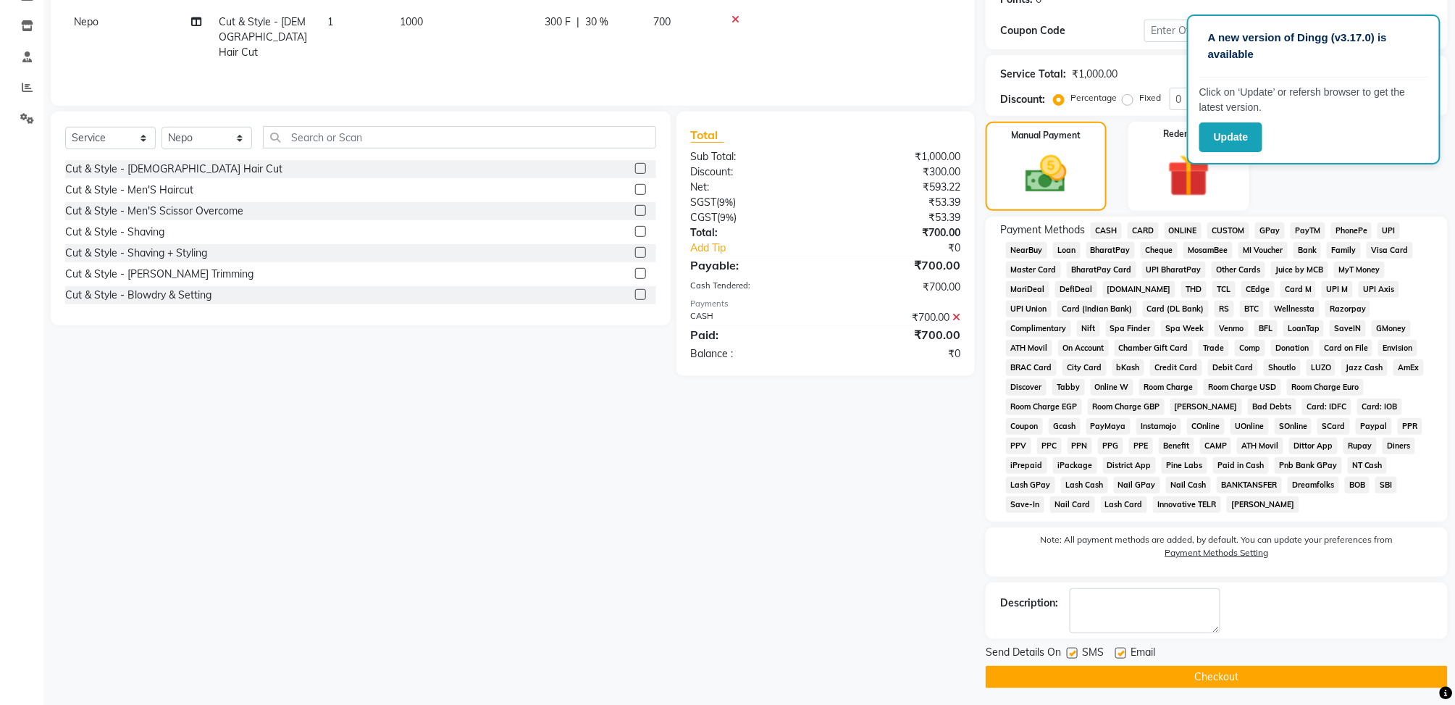
click at [1216, 676] on button "Checkout" at bounding box center [1216, 676] width 462 height 22
